Goal: Transaction & Acquisition: Book appointment/travel/reservation

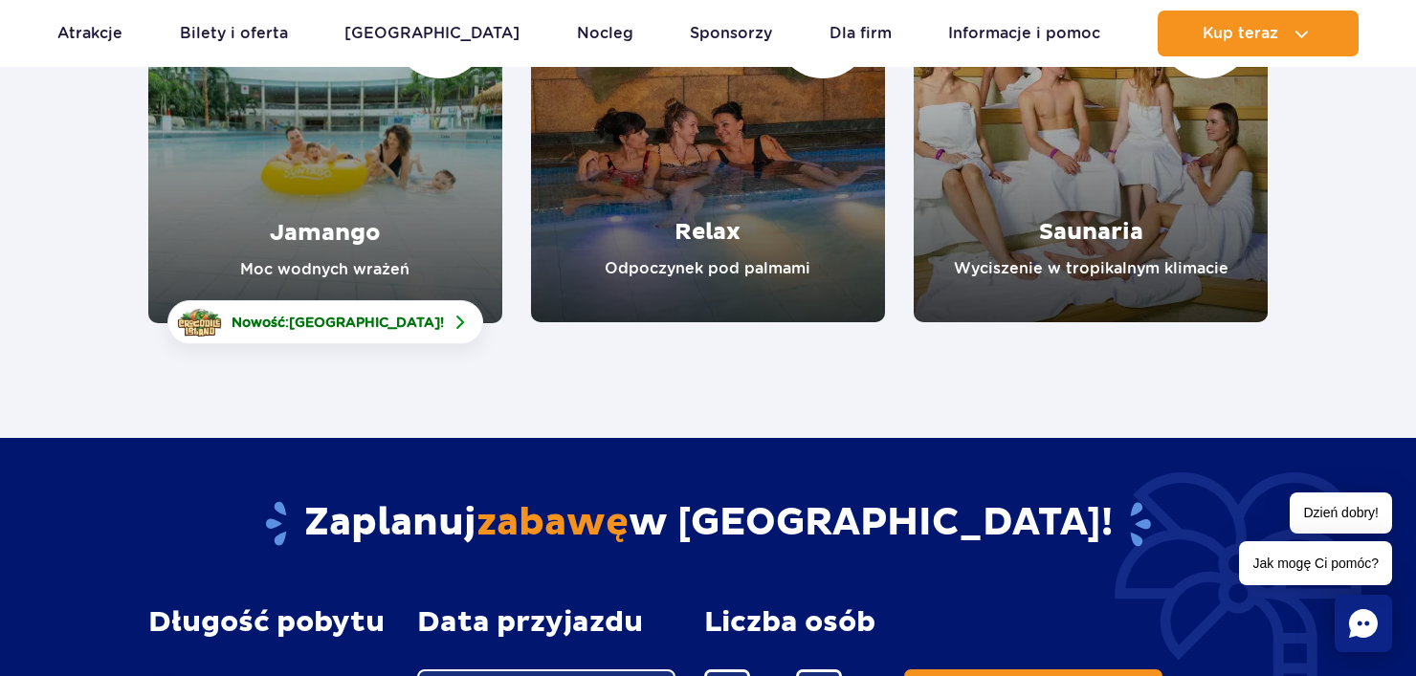
scroll to position [396, 0]
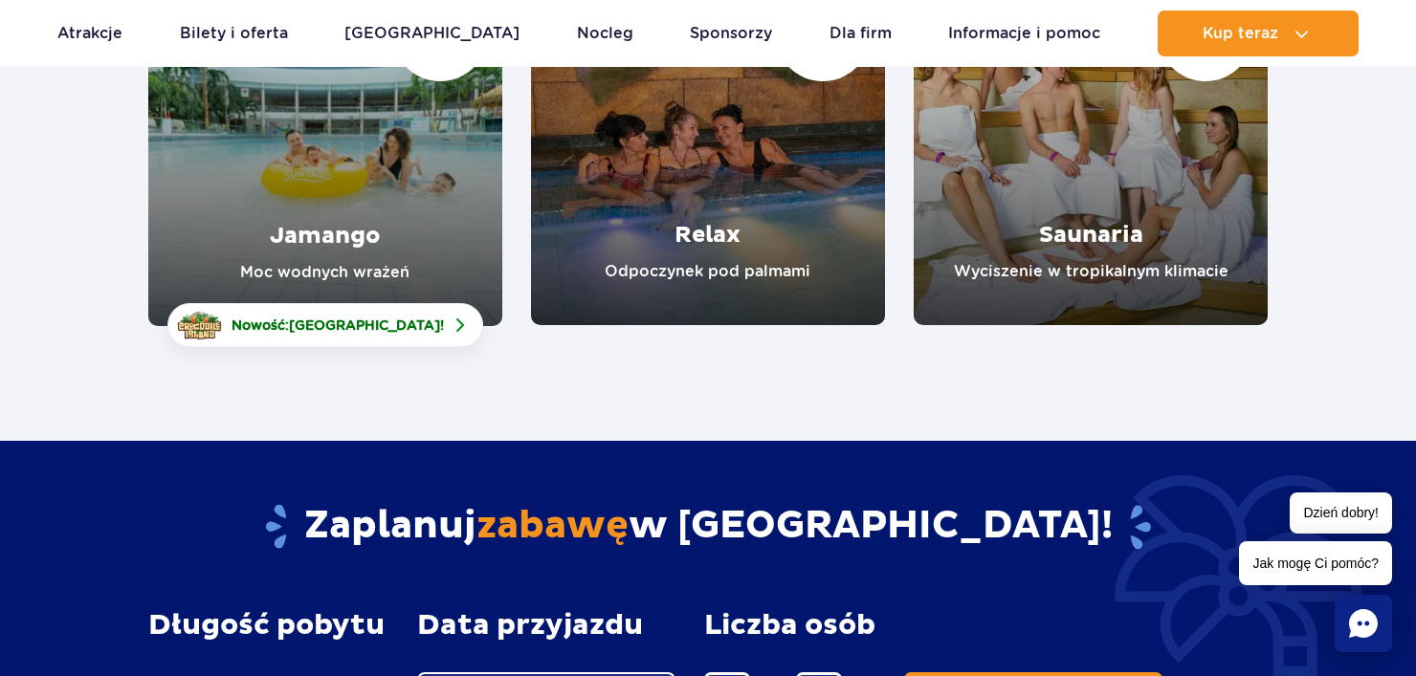
click at [421, 236] on link "Jamango" at bounding box center [325, 148] width 354 height 355
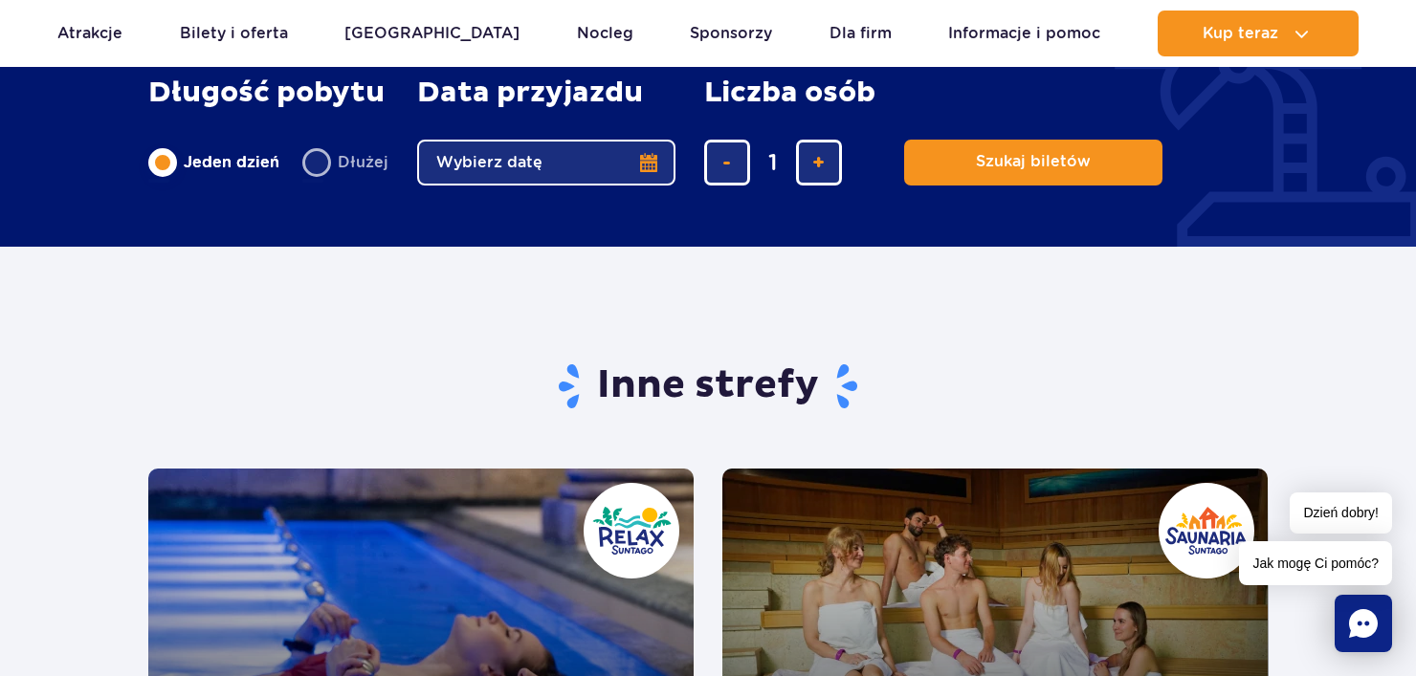
scroll to position [3144, 0]
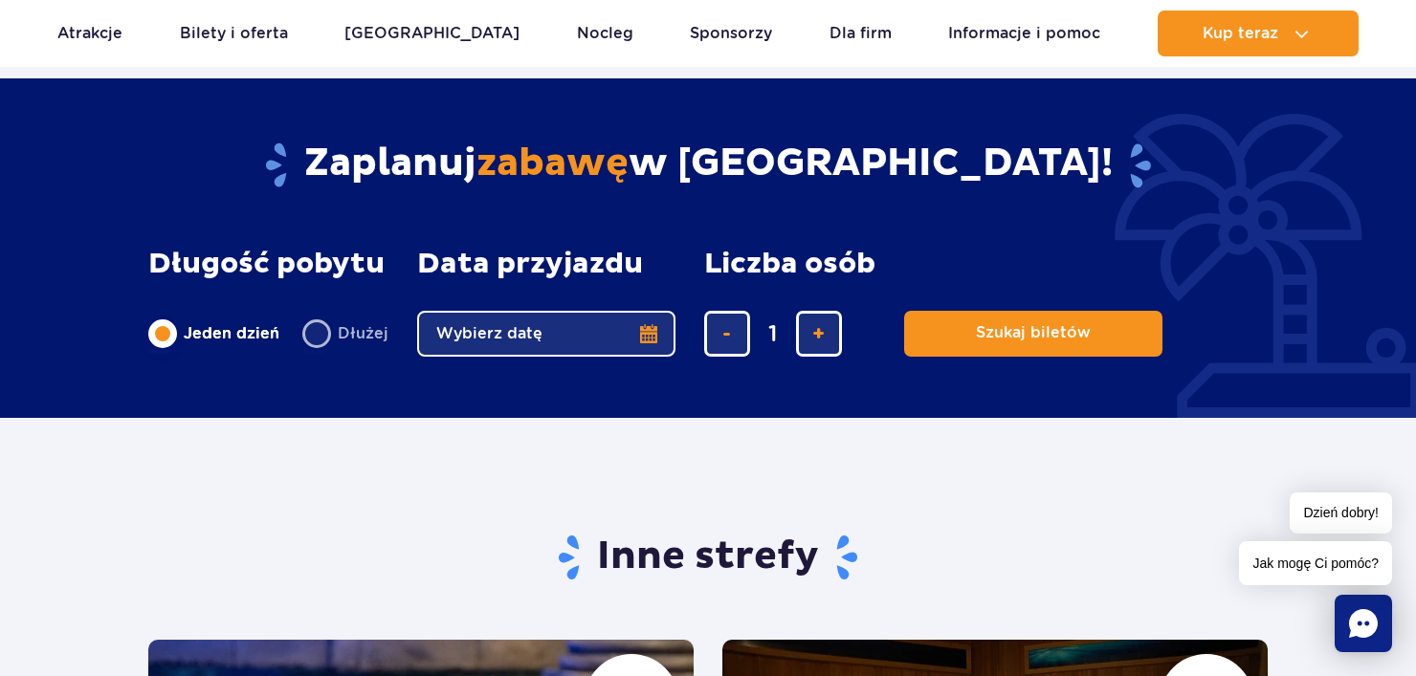
click at [568, 313] on button "Wybierz datę" at bounding box center [546, 334] width 258 height 46
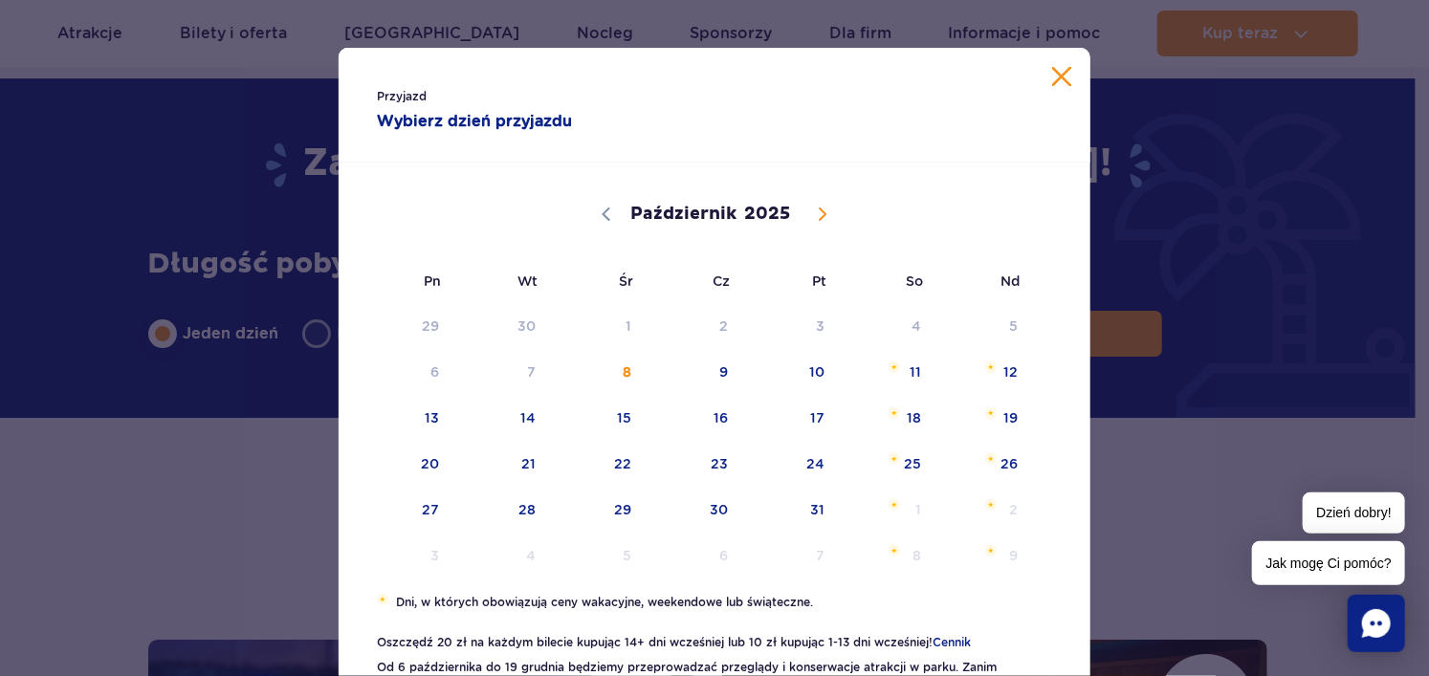
click at [816, 214] on icon at bounding box center [822, 214] width 13 height 13
select select "10"
click at [916, 428] on span "15" at bounding box center [888, 418] width 97 height 44
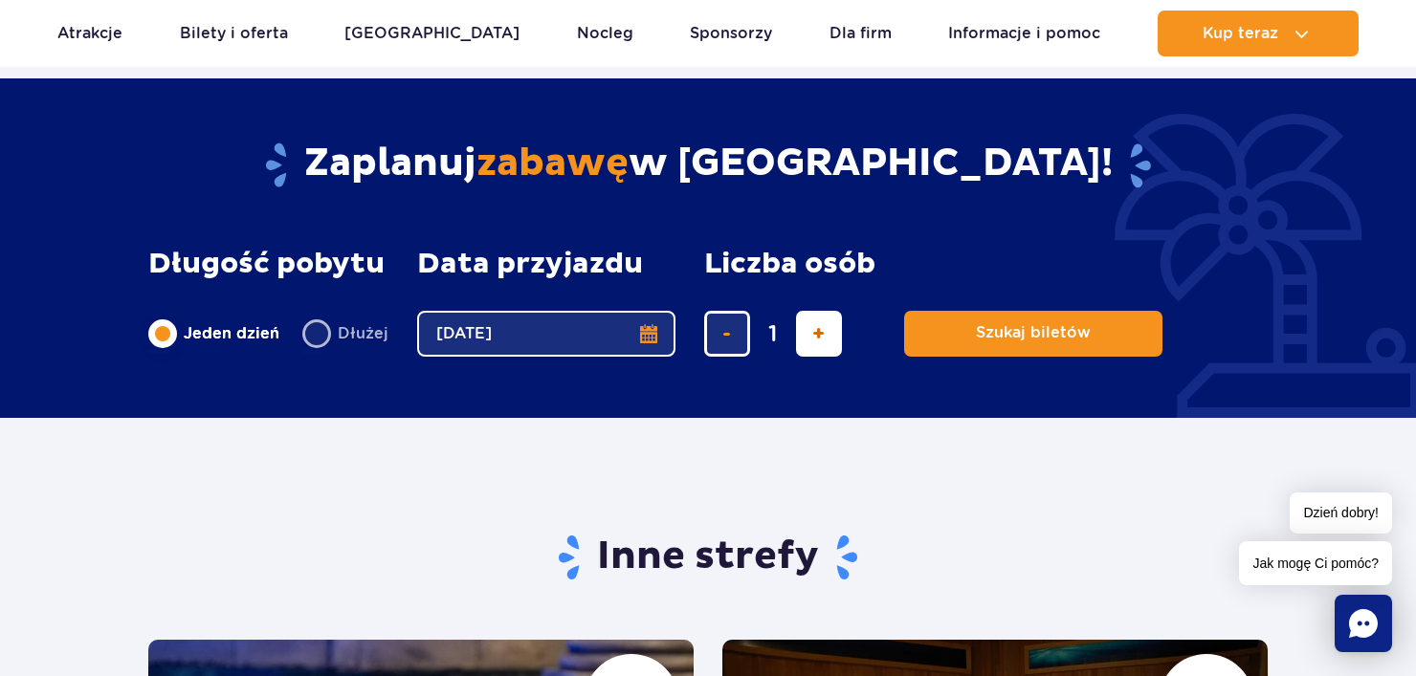
click at [821, 334] on span "dodaj bilet" at bounding box center [818, 334] width 12 height 0
type input "2"
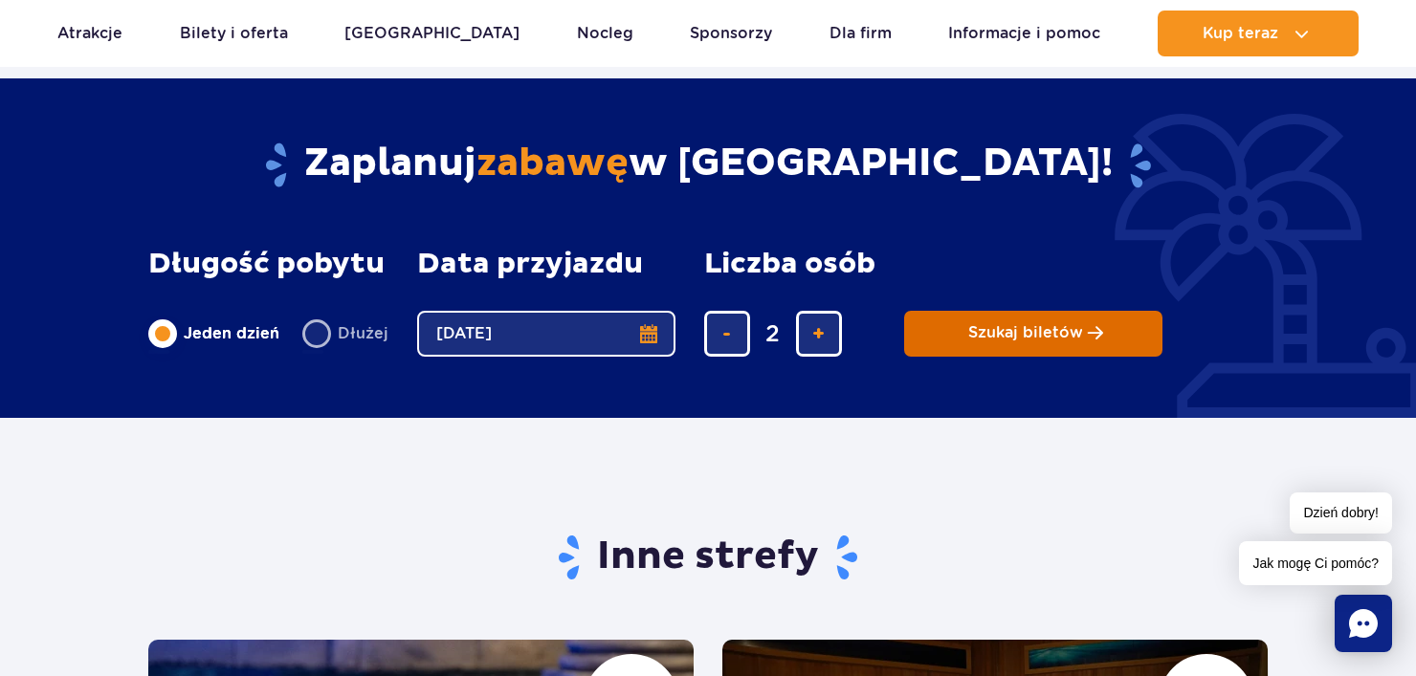
click at [1143, 323] on button "Szukaj biletów" at bounding box center [1033, 334] width 258 height 46
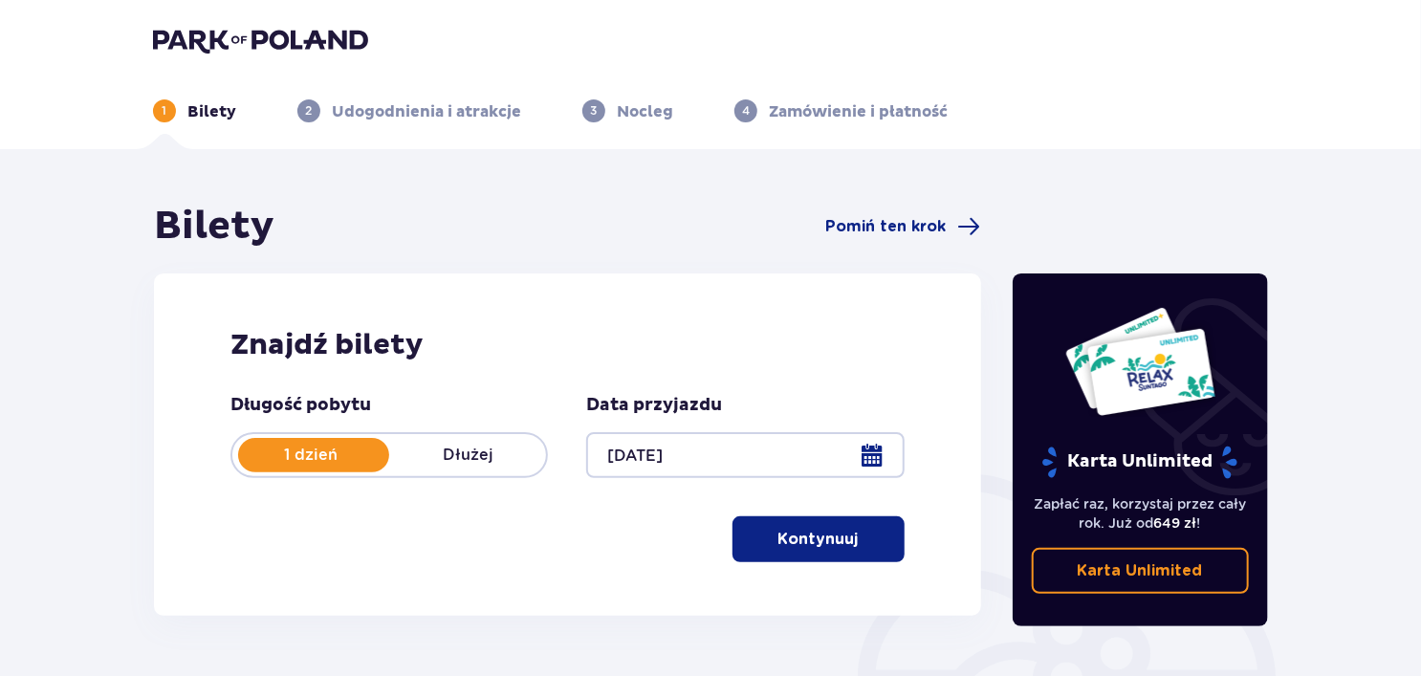
click at [890, 532] on button "Kontynuuj" at bounding box center [819, 539] width 172 height 46
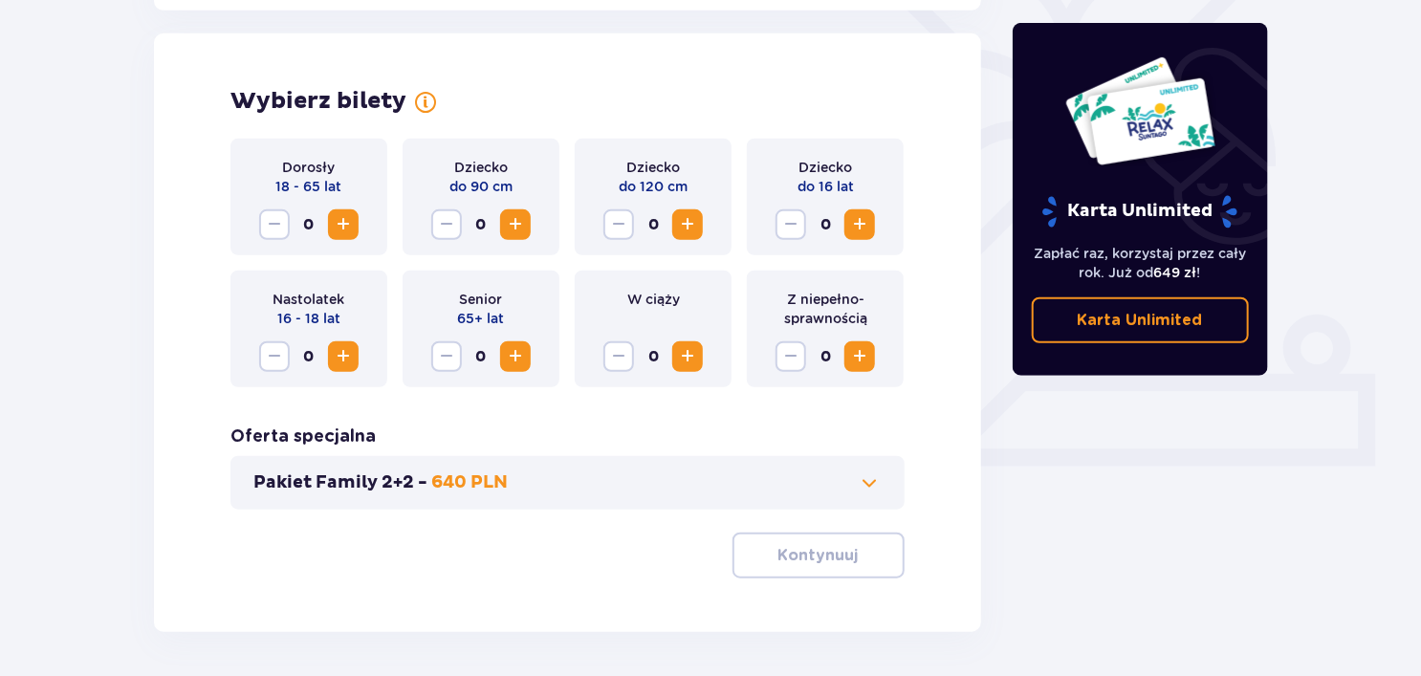
scroll to position [532, 0]
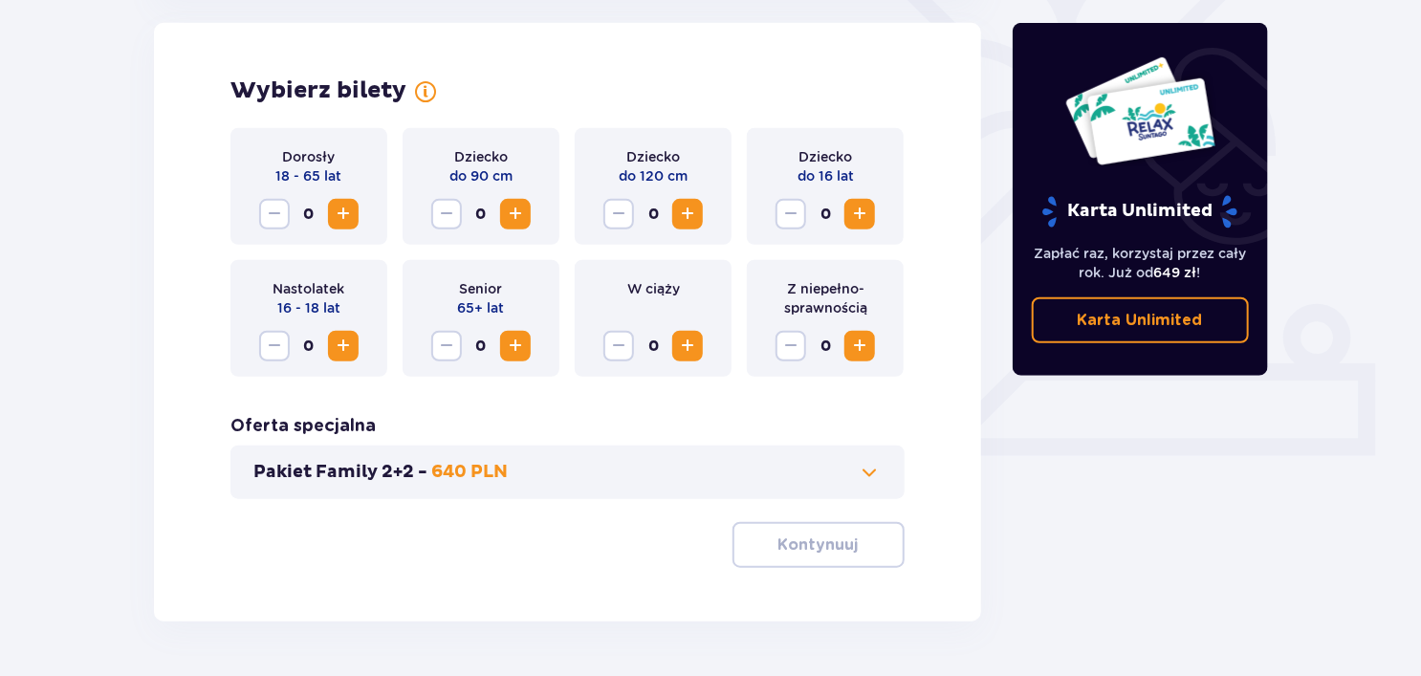
click at [346, 208] on span "Zwiększ" at bounding box center [343, 214] width 23 height 23
click at [864, 540] on span "button" at bounding box center [862, 545] width 23 height 23
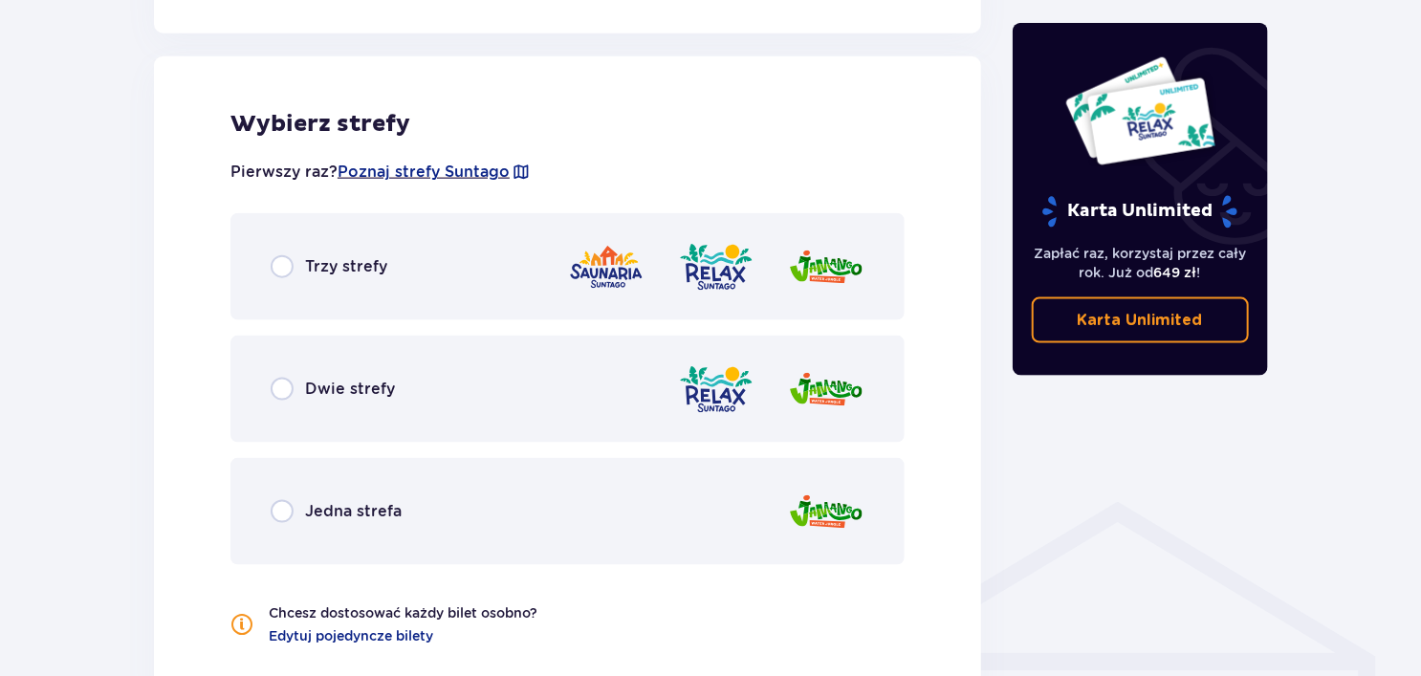
scroll to position [1062, 0]
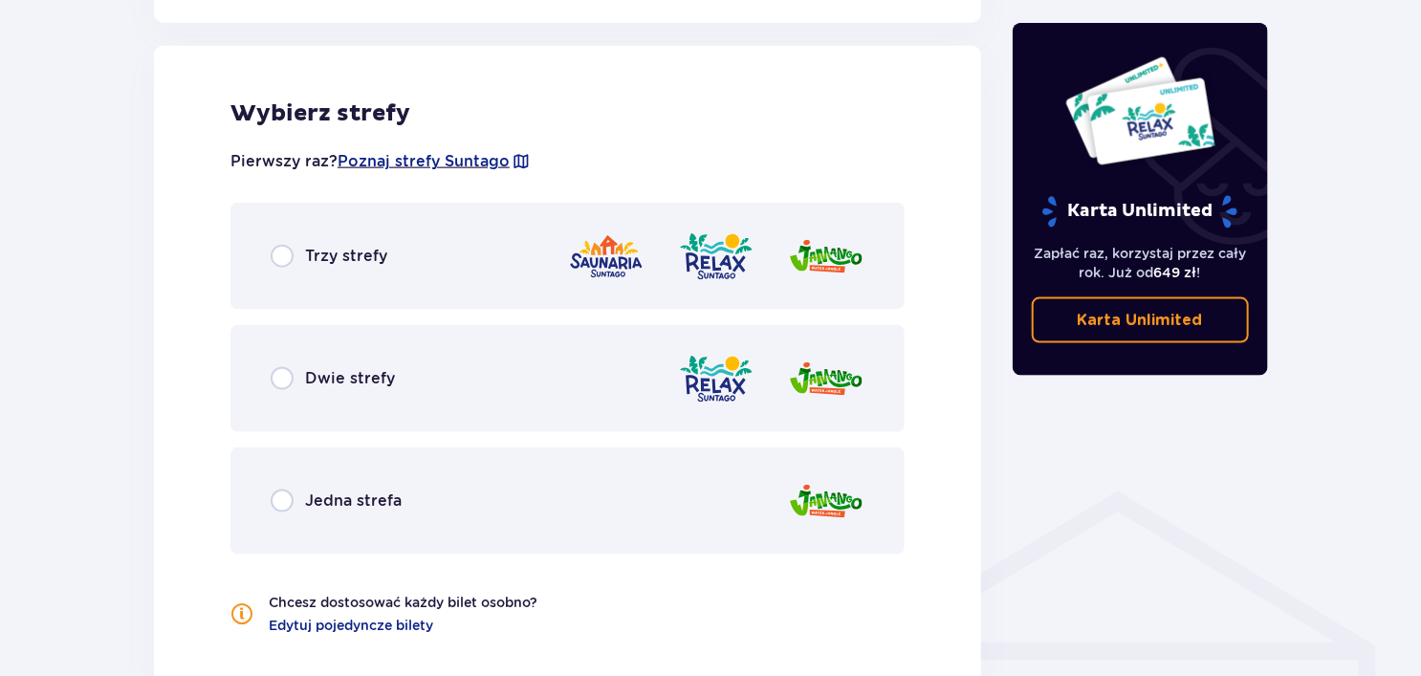
click at [469, 401] on div "Dwie strefy" at bounding box center [568, 378] width 674 height 107
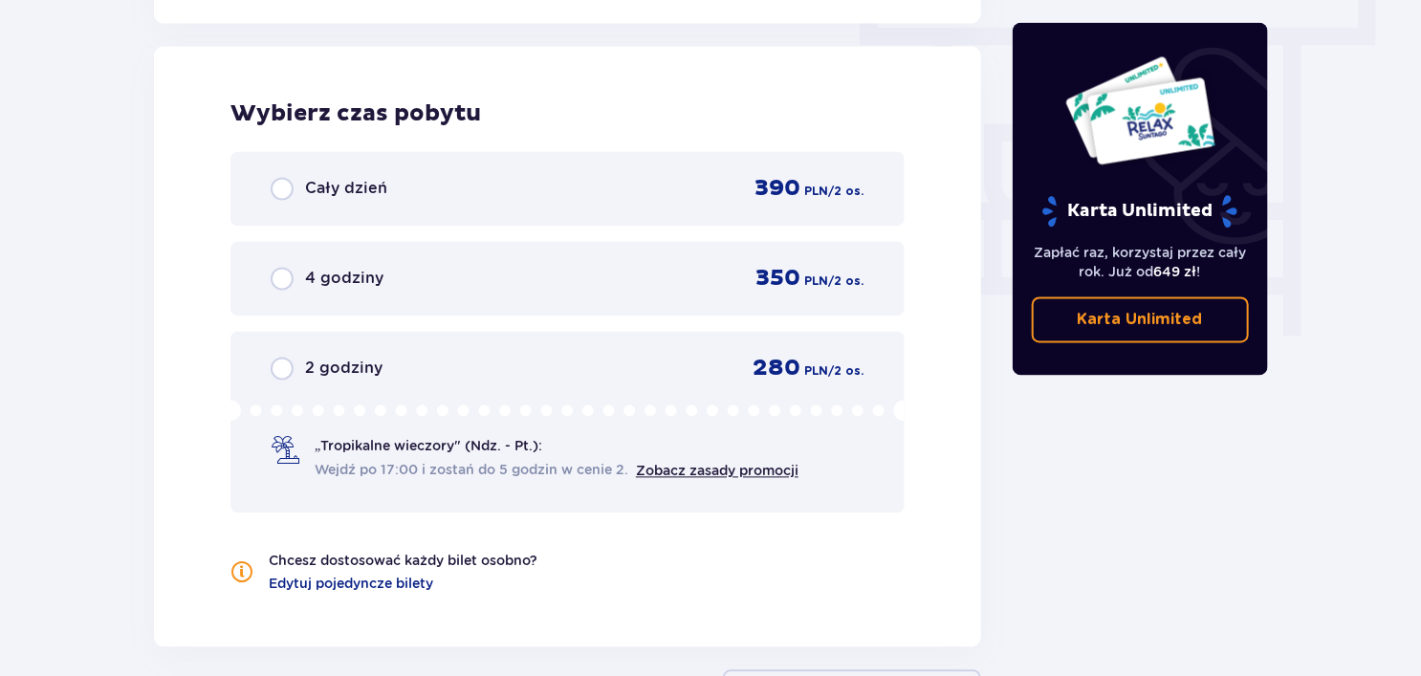
scroll to position [1727, 0]
click at [626, 201] on div "Cały dzień 390 PLN / 2 os." at bounding box center [568, 188] width 594 height 29
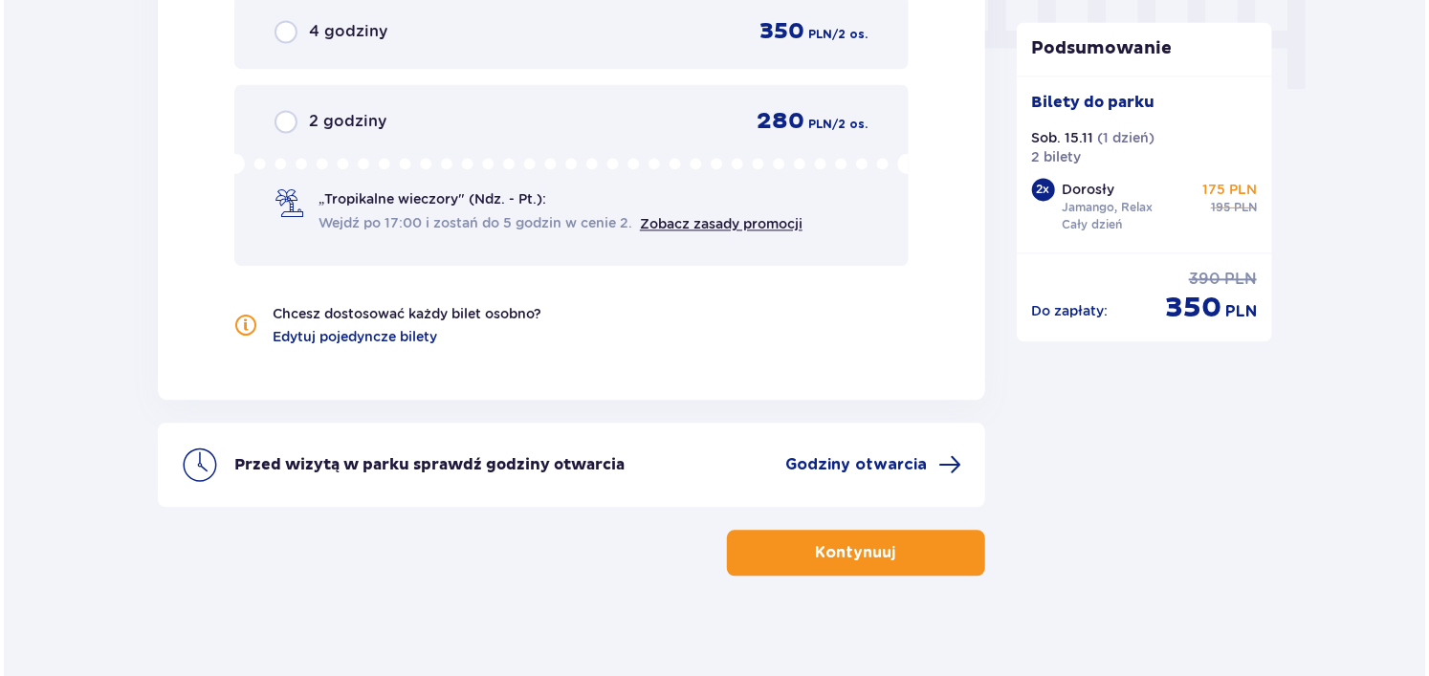
scroll to position [1980, 0]
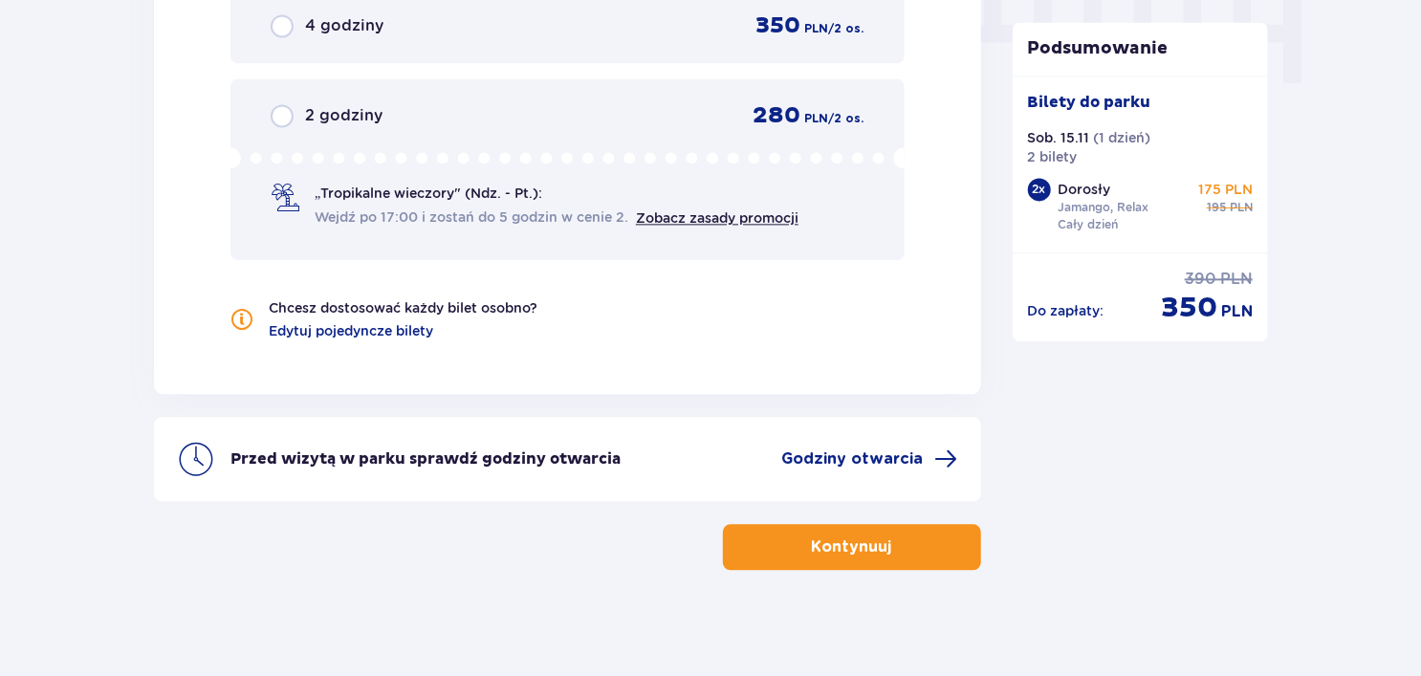
click at [914, 438] on div "Przed wizytą w parku sprawdź godziny otwarcia Godziny otwarcia" at bounding box center [567, 459] width 827 height 84
click at [912, 455] on span "Godziny otwarcia" at bounding box center [853, 459] width 142 height 21
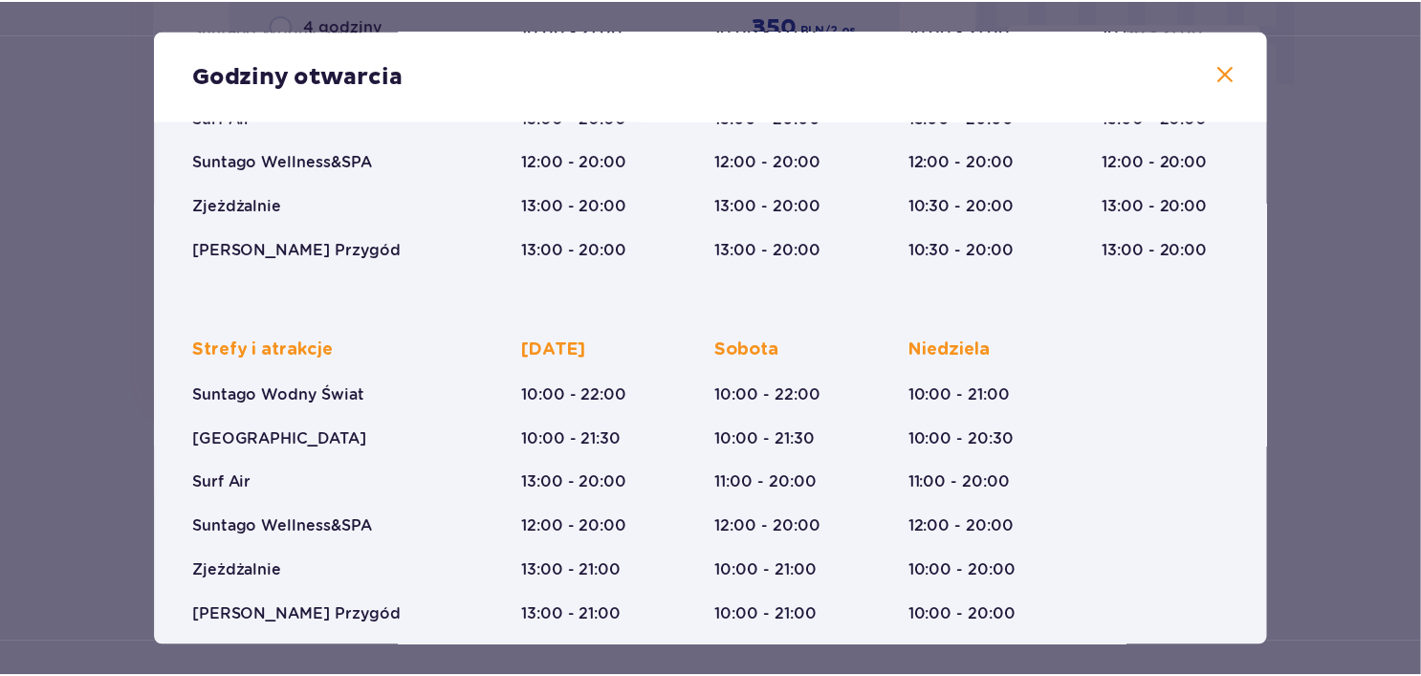
scroll to position [336, 0]
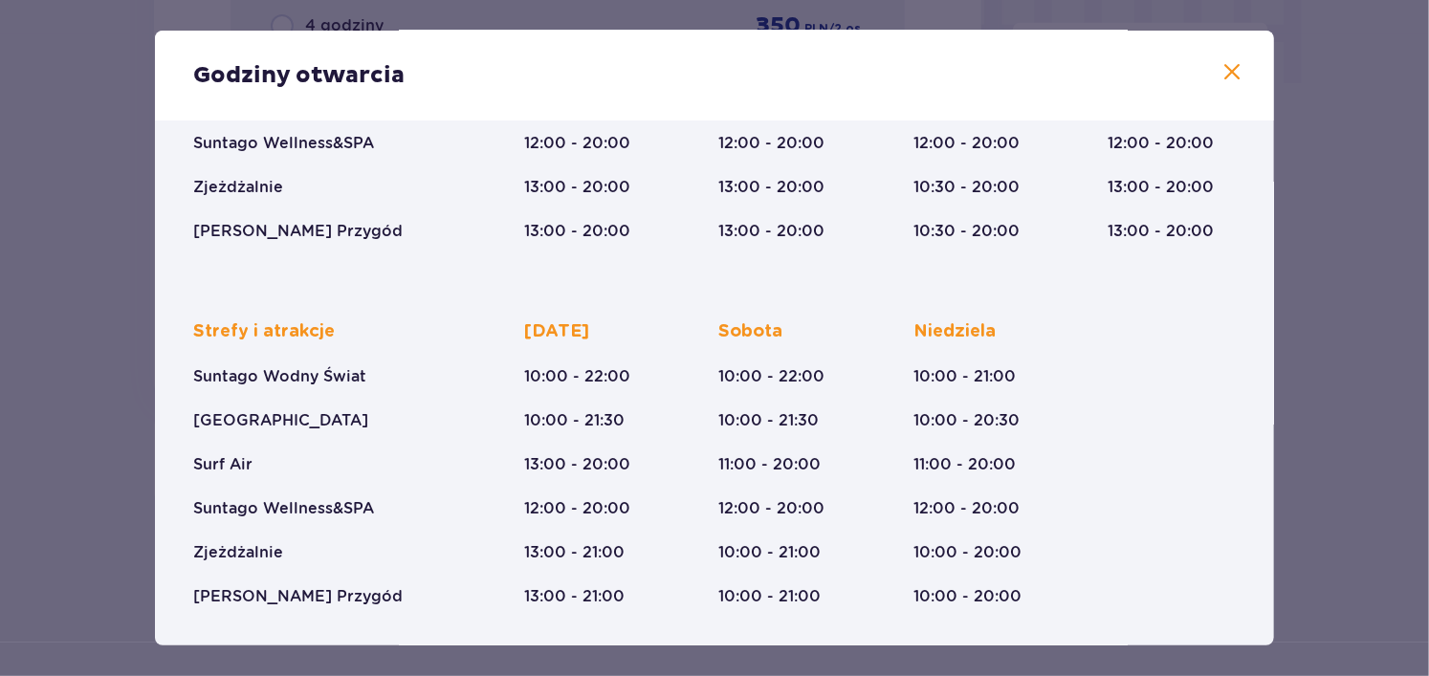
click at [1345, 212] on div "Godziny otwarcia Styczeń - Grudzień Trzech Króli (5-6.01.26) Strefy i atrakcje …" at bounding box center [714, 338] width 1429 height 676
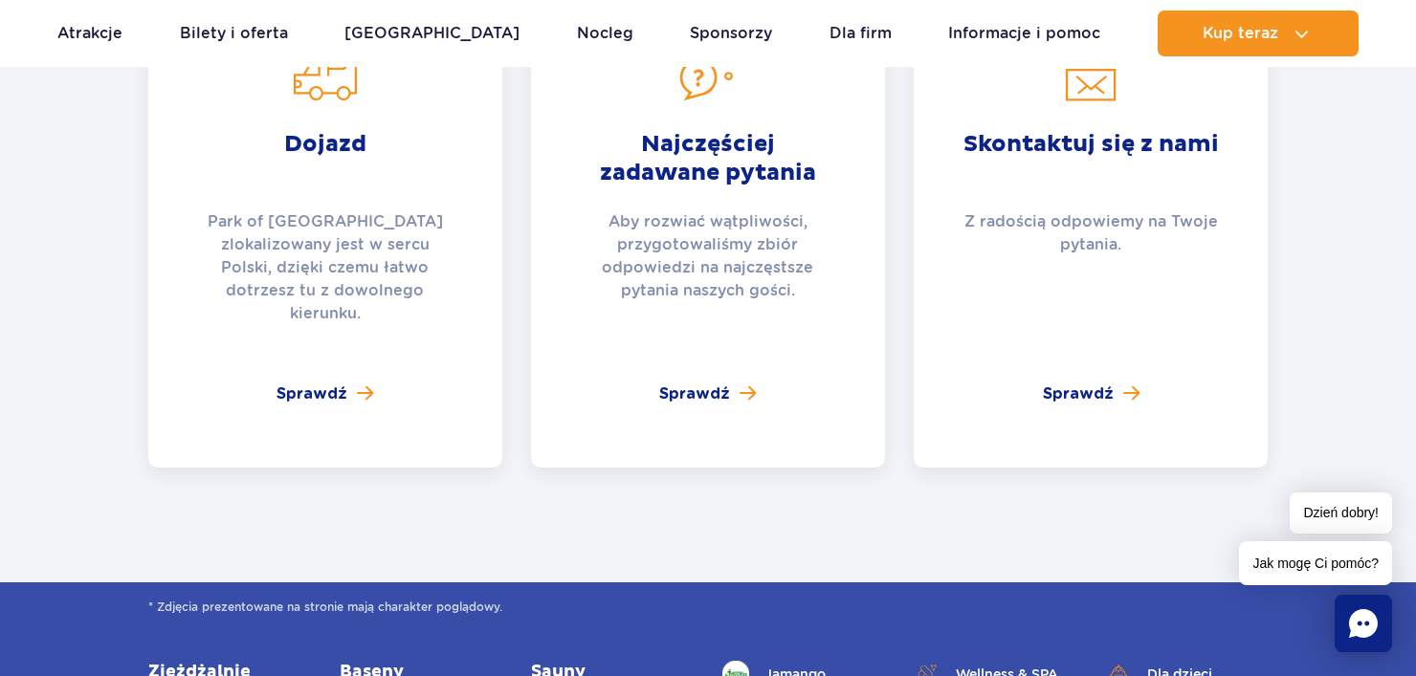
scroll to position [3773, 0]
